Goal: Transaction & Acquisition: Purchase product/service

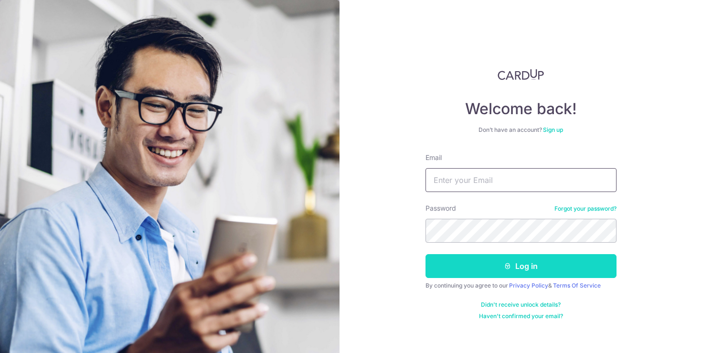
type input "qiaoping1110@gmail.com"
click at [513, 262] on button "Log in" at bounding box center [521, 266] width 191 height 24
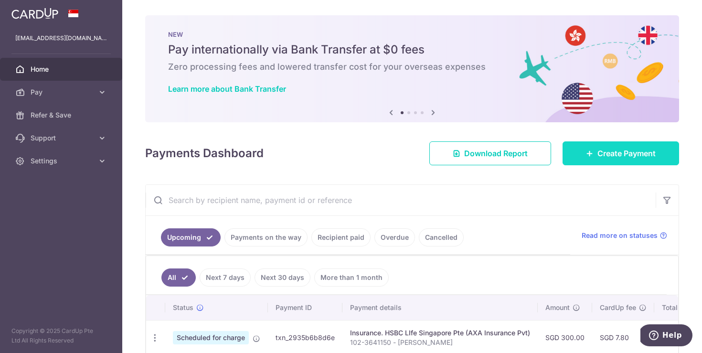
click at [645, 156] on span "Create Payment" at bounding box center [627, 153] width 58 height 11
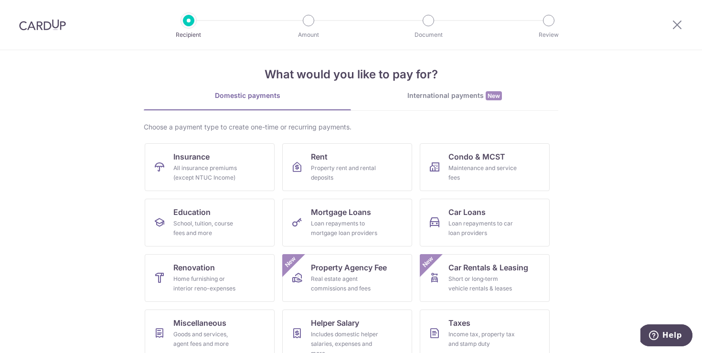
scroll to position [75, 0]
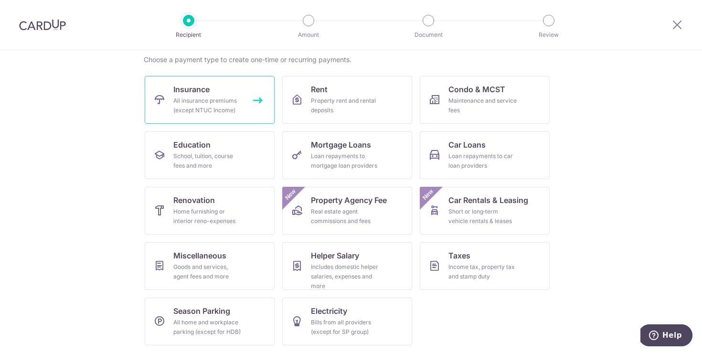
click at [221, 106] on div "All insurance premiums (except NTUC Income)" at bounding box center [207, 105] width 69 height 19
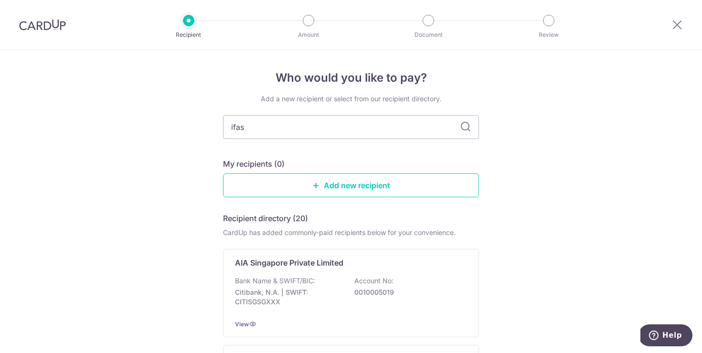
type input "ifast"
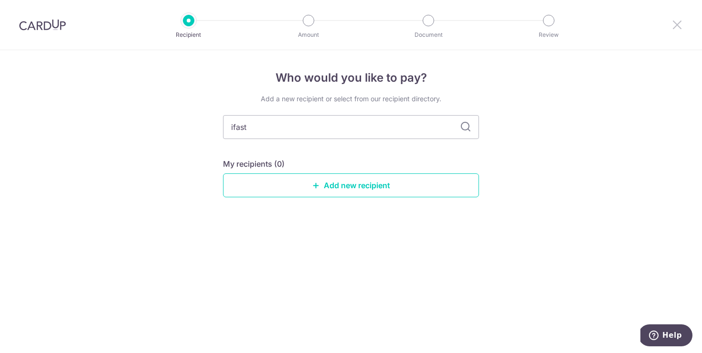
click at [681, 24] on icon at bounding box center [677, 25] width 11 height 12
